Goal: Communication & Community: Answer question/provide support

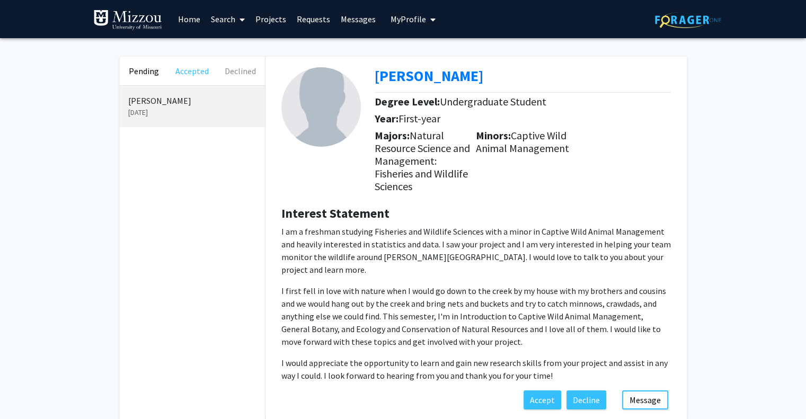
click at [181, 69] on button "Accepted" at bounding box center [192, 71] width 48 height 29
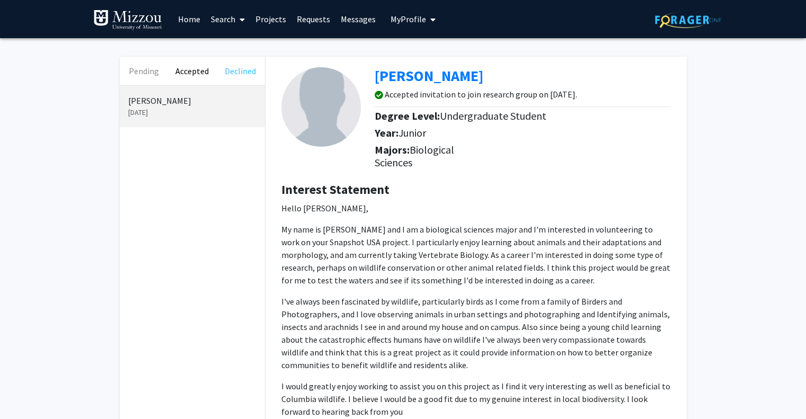
click at [240, 72] on button "Declined" at bounding box center [240, 71] width 48 height 29
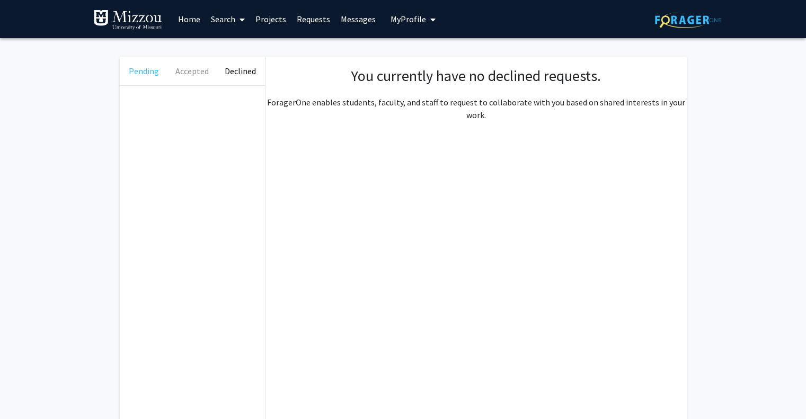
click at [138, 72] on button "Pending" at bounding box center [144, 71] width 48 height 29
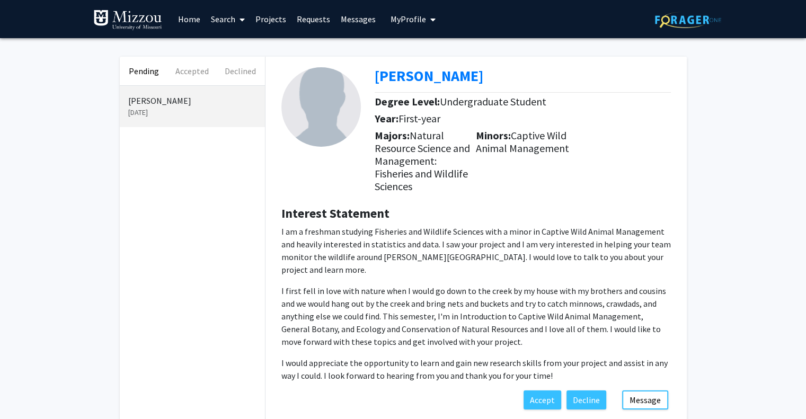
click at [362, 21] on link "Messages" at bounding box center [358, 19] width 46 height 37
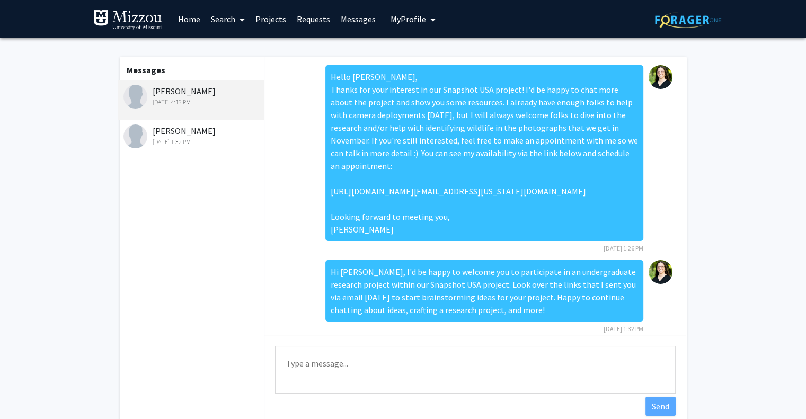
scroll to position [82, 0]
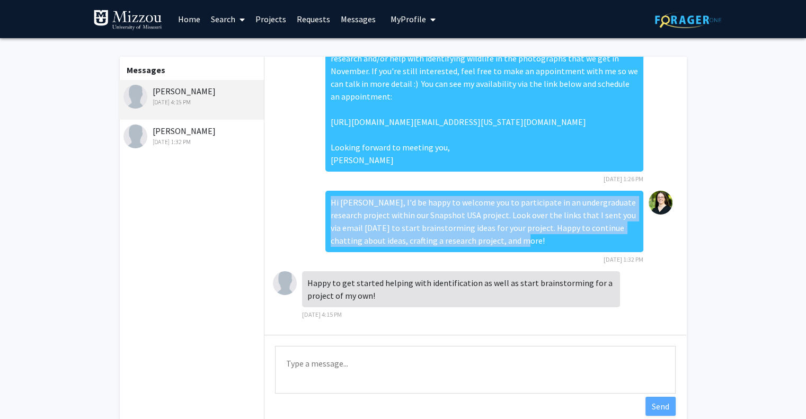
drag, startPoint x: 396, startPoint y: 227, endPoint x: 314, endPoint y: 206, distance: 85.0
click at [314, 206] on div "Hi [PERSON_NAME], I'd be happy to welcome you to participate in an undergraduat…" at bounding box center [475, 231] width 405 height 81
copy div "Hi [PERSON_NAME], I'd be happy to welcome you to participate in an undergraduat…"
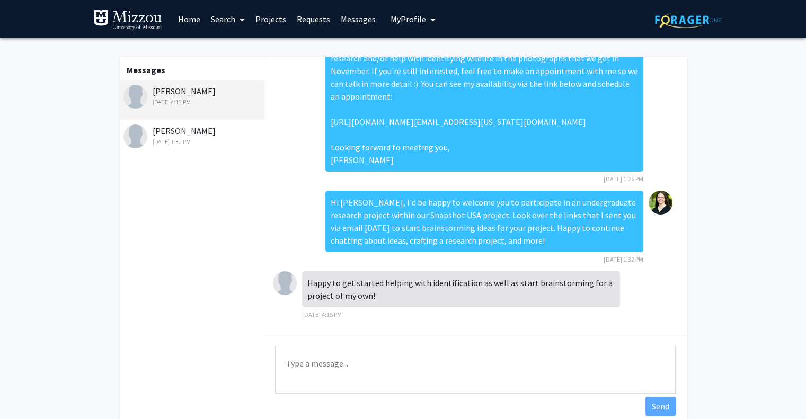
click at [202, 141] on div "[DATE] 1:32 PM" at bounding box center [192, 142] width 138 height 10
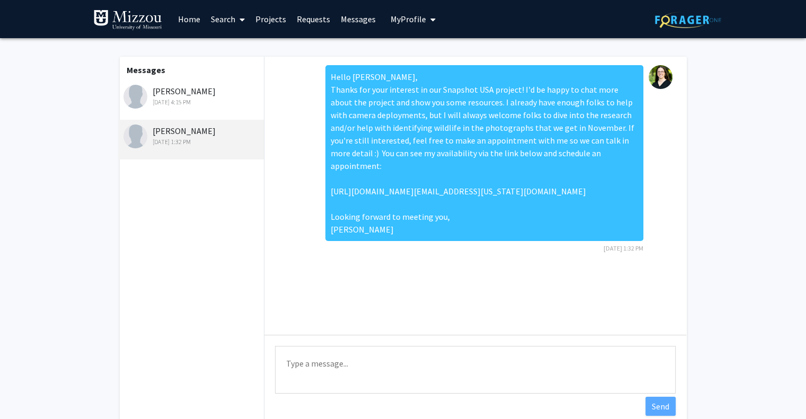
click at [332, 362] on textarea "Type a message" at bounding box center [475, 370] width 401 height 48
paste textarea "Hi [PERSON_NAME], I'd be happy to welcome you to participate in an undergraduat…"
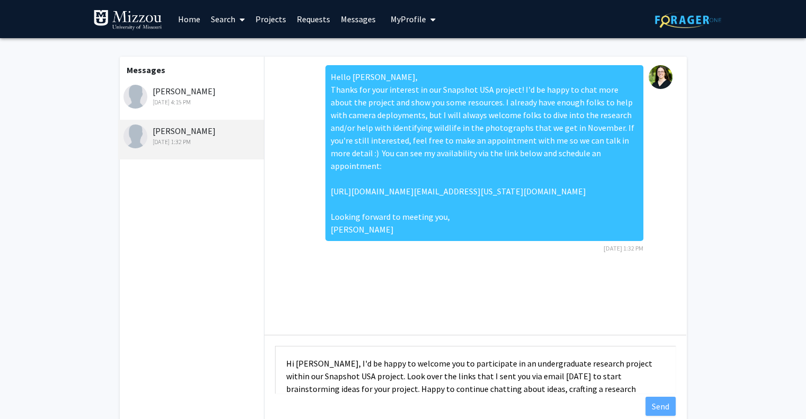
scroll to position [1, 0]
click at [301, 366] on textarea "Hi [PERSON_NAME], I'd be happy to welcome you to participate in an undergraduat…" at bounding box center [475, 370] width 401 height 48
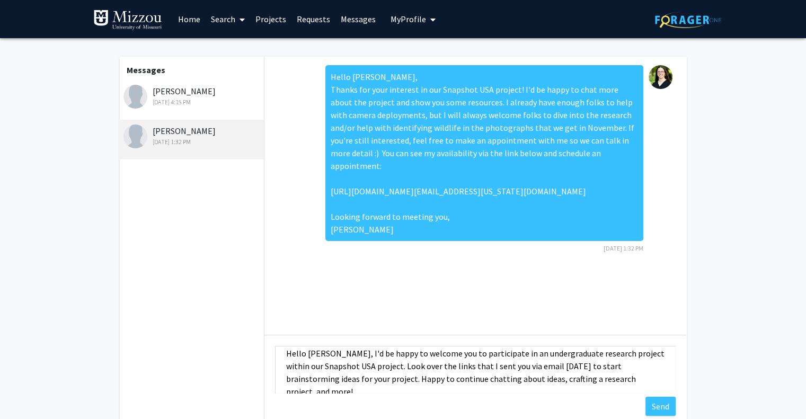
scroll to position [13, 0]
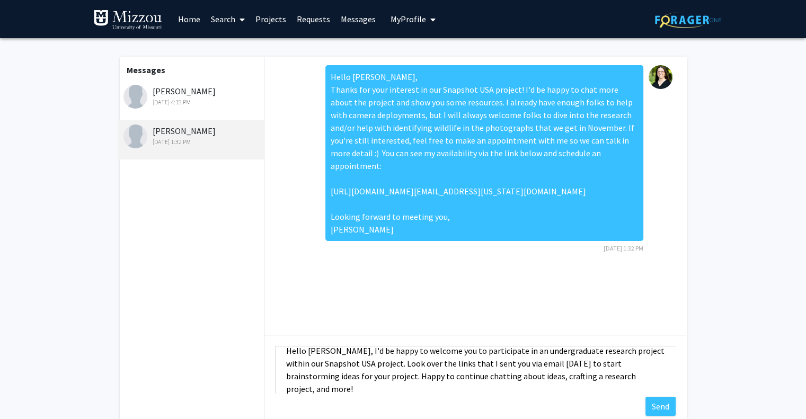
click at [548, 361] on textarea "Hello [PERSON_NAME], I'd be happy to welcome you to participate in an undergrad…" at bounding box center [475, 370] width 401 height 48
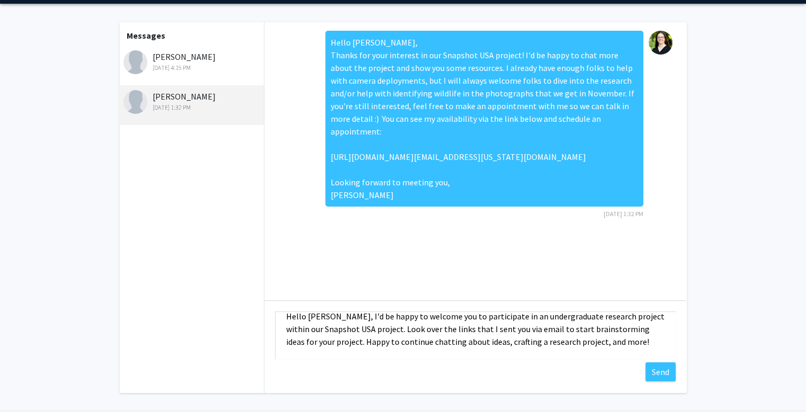
scroll to position [53, 0]
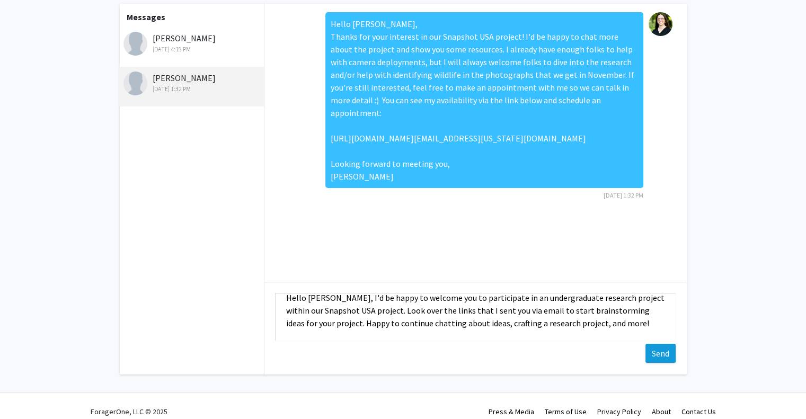
type textarea "Hello [PERSON_NAME], I'd be happy to welcome you to participate in an undergrad…"
click at [673, 353] on button "Send" at bounding box center [660, 353] width 30 height 19
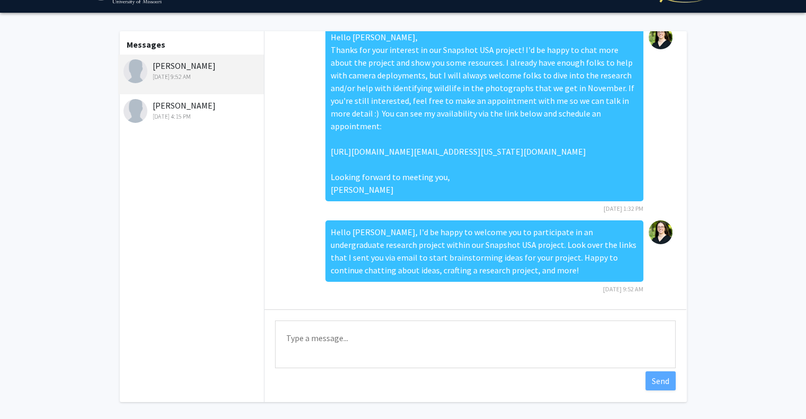
scroll to position [0, 0]
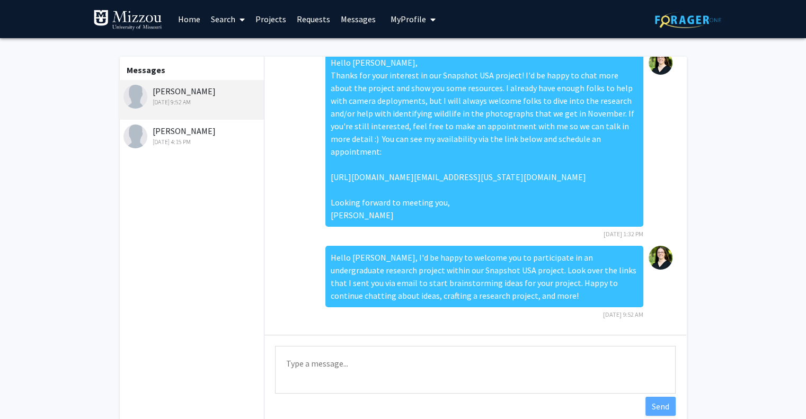
click at [310, 20] on link "Requests" at bounding box center [313, 19] width 44 height 37
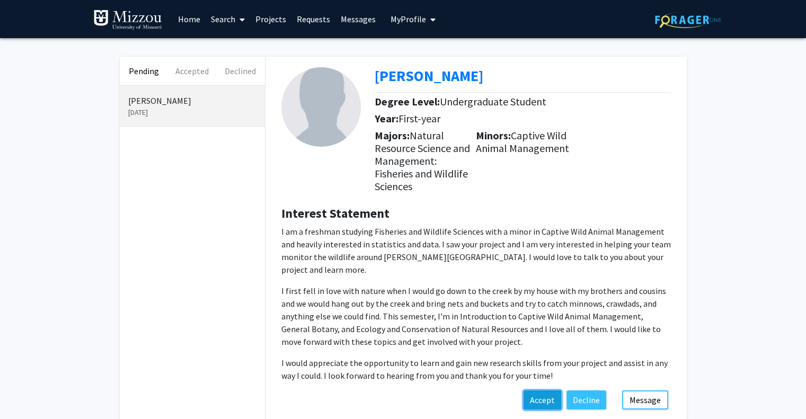
click at [544, 391] on button "Accept" at bounding box center [543, 400] width 38 height 19
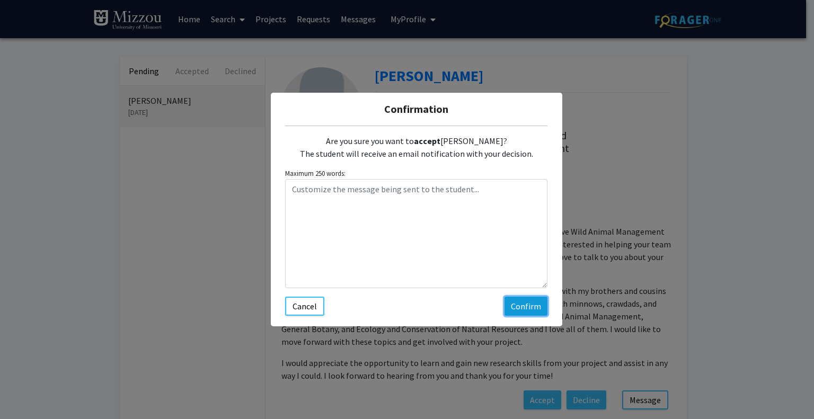
click at [525, 309] on button "Confirm" at bounding box center [525, 306] width 43 height 19
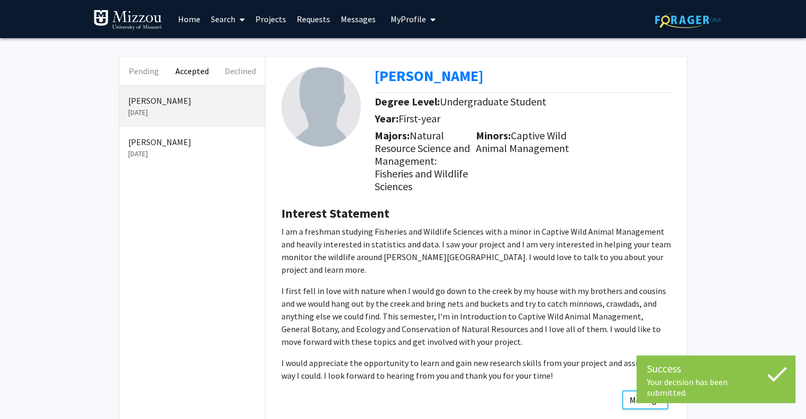
click at [353, 17] on link "Messages" at bounding box center [358, 19] width 46 height 37
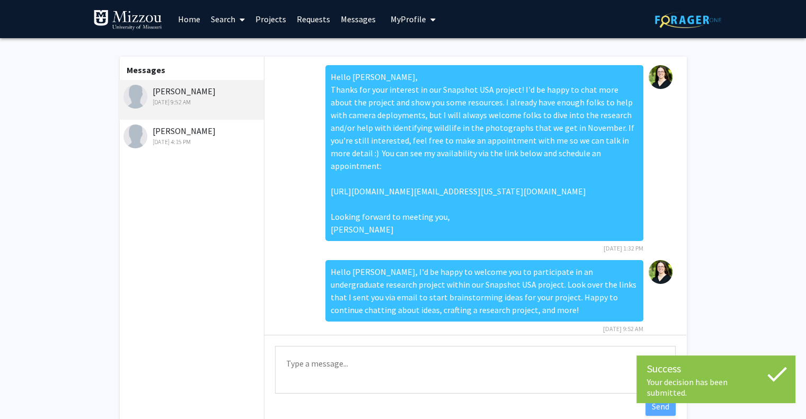
scroll to position [14, 0]
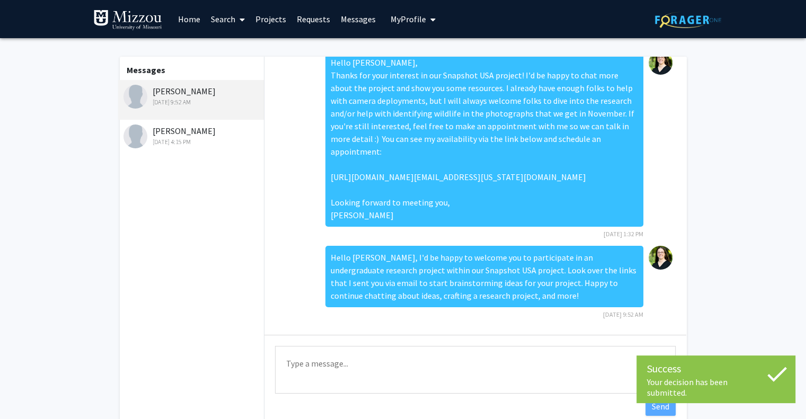
click at [167, 140] on div "[DATE] 4:15 PM" at bounding box center [192, 142] width 138 height 10
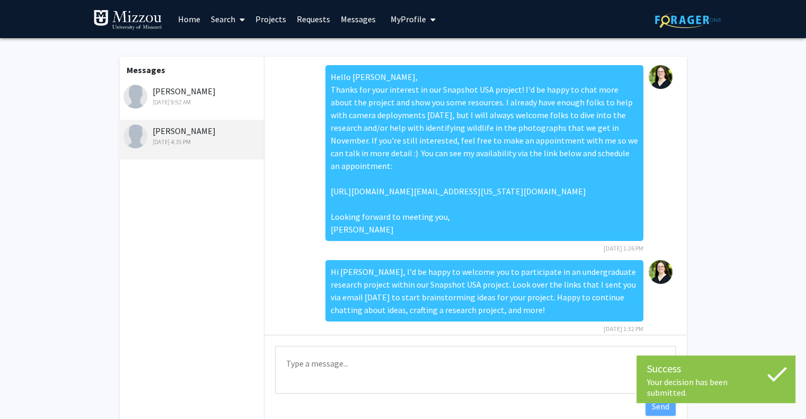
scroll to position [82, 0]
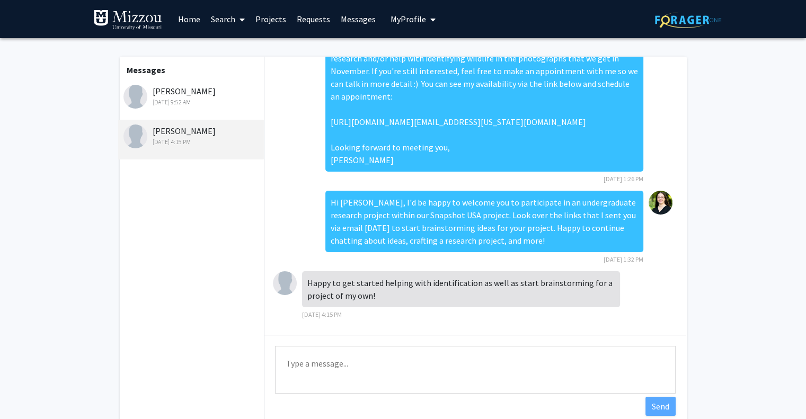
click at [382, 379] on textarea "Type a message" at bounding box center [475, 370] width 401 height 48
type textarea "Sounds great! The identifications will start in early November. Happy to chat a…"
click at [667, 407] on button "Send" at bounding box center [660, 406] width 30 height 19
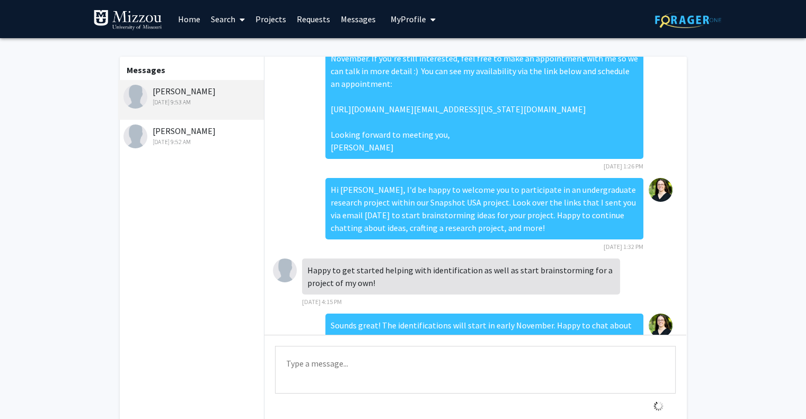
scroll to position [137, 0]
